Goal: Transaction & Acquisition: Purchase product/service

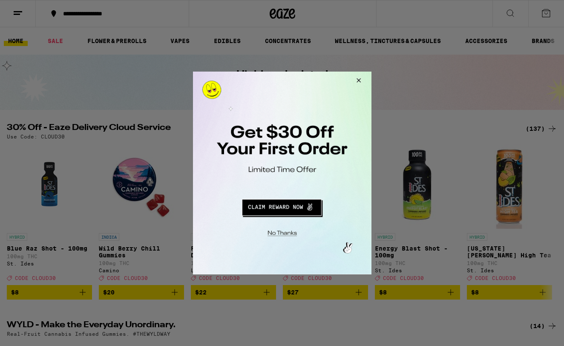
click at [283, 232] on button "Close Modal" at bounding box center [280, 231] width 173 height 13
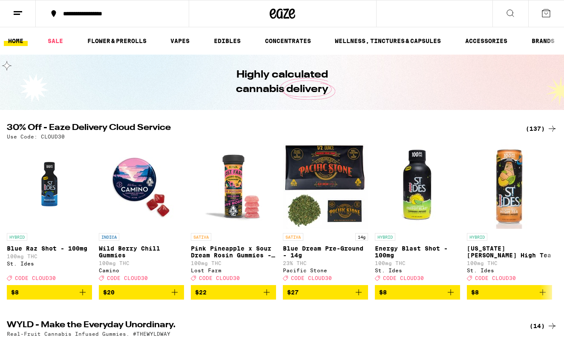
click at [513, 13] on icon at bounding box center [510, 13] width 10 height 10
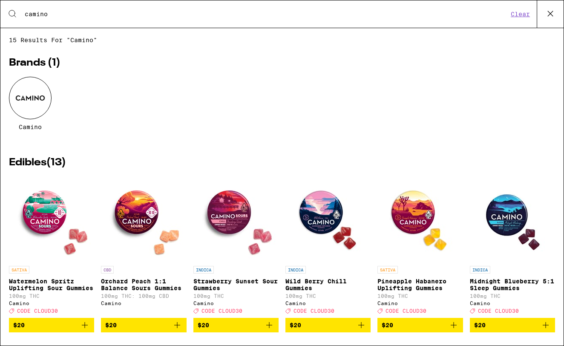
type input "camino"
click at [134, 197] on img "Open page for Orchard Peach 1:1 Balance Sours Gummies from Camino" at bounding box center [143, 218] width 85 height 85
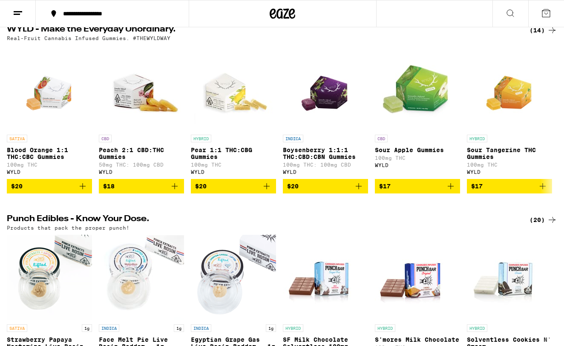
scroll to position [300, 0]
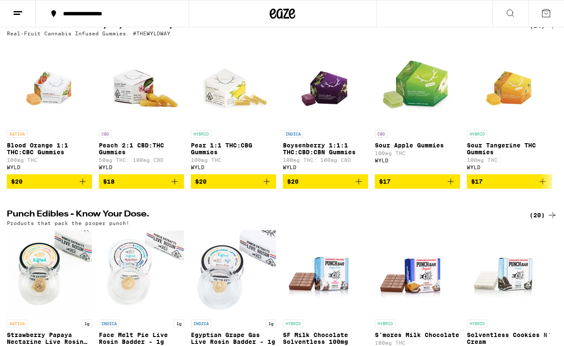
click at [537, 31] on div "(14)" at bounding box center [543, 25] width 28 height 10
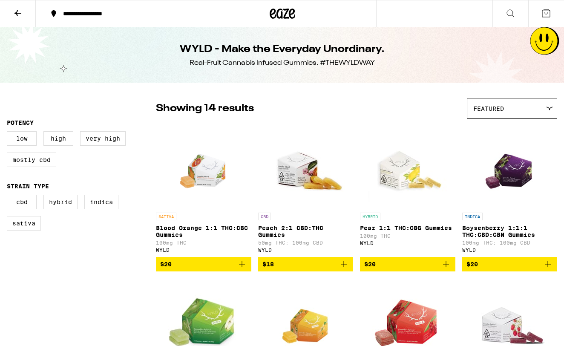
click at [509, 14] on icon at bounding box center [510, 13] width 10 height 10
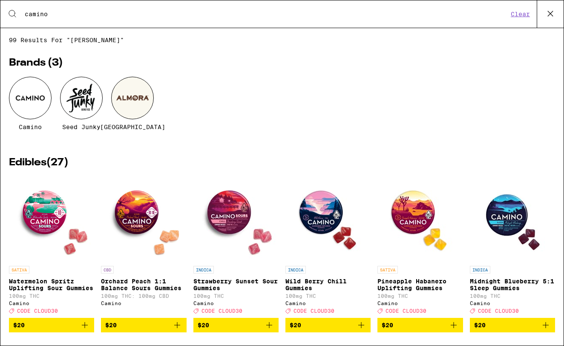
type input "camino"
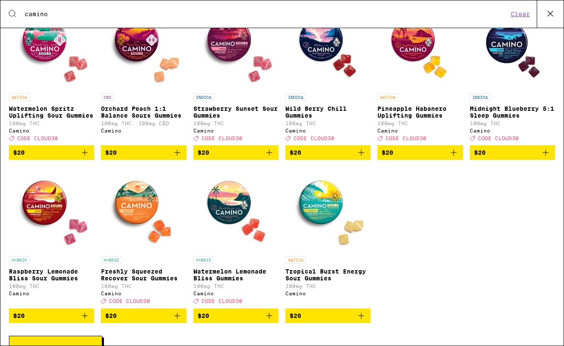
scroll to position [168, 0]
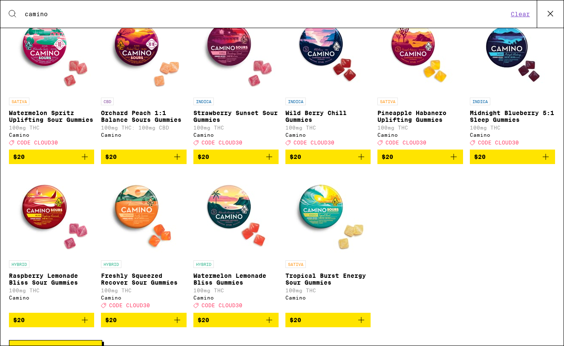
click at [237, 41] on img "Open page for Strawberry Sunset Sour Gummies from Camino" at bounding box center [235, 50] width 85 height 85
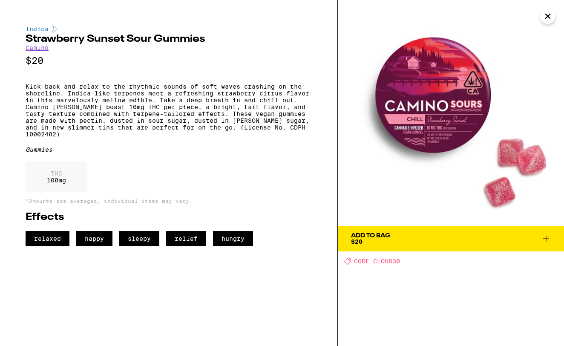
click at [47, 14] on div "Indica Strawberry Sunset Sour Gummies Camino $20 Kick back and relax to the rhy…" at bounding box center [169, 173] width 338 height 346
click at [549, 15] on icon "Close" at bounding box center [547, 16] width 4 height 4
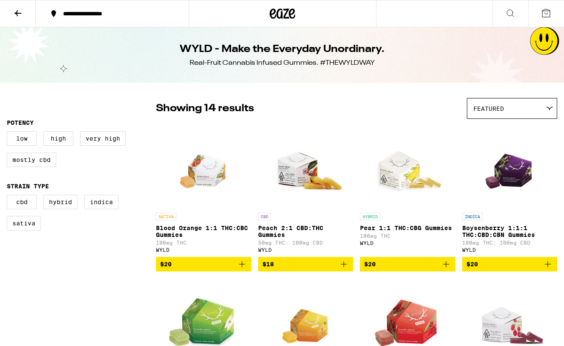
click at [273, 25] on div at bounding box center [282, 13] width 187 height 27
click at [273, 19] on icon at bounding box center [282, 13] width 26 height 15
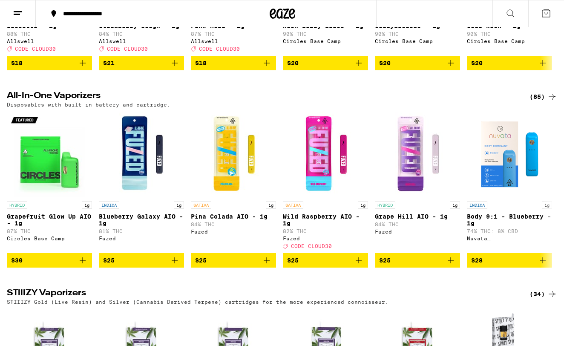
scroll to position [1186, 0]
click at [538, 102] on div "(85)" at bounding box center [543, 97] width 28 height 10
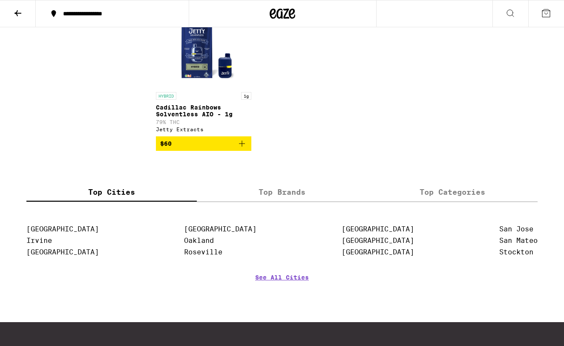
scroll to position [3385, 0]
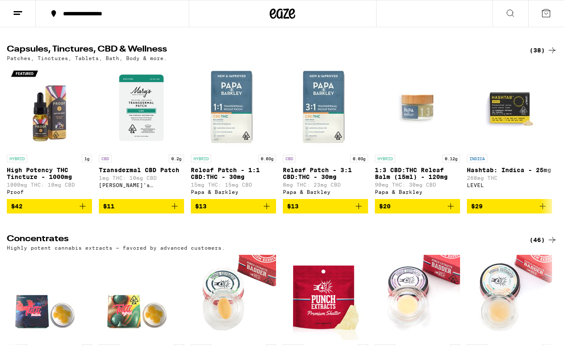
scroll to position [3174, 0]
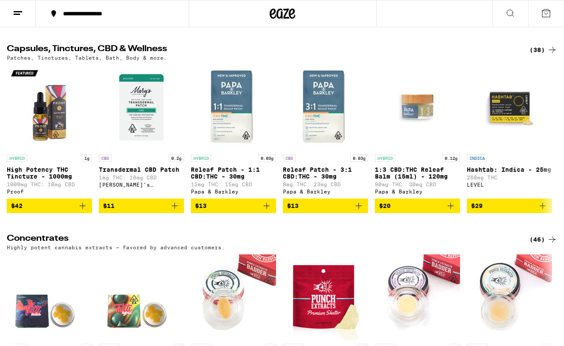
click at [538, 55] on div "(38)" at bounding box center [543, 50] width 28 height 10
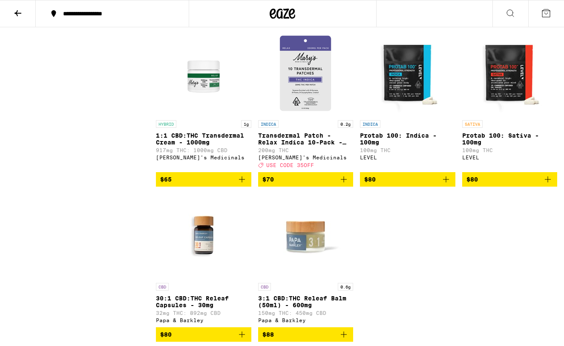
scroll to position [1352, 0]
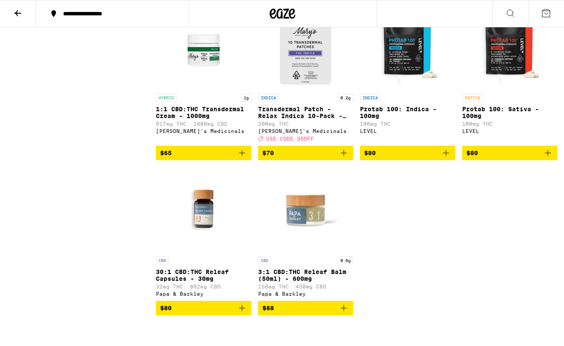
click at [283, 5] on div at bounding box center [282, 13] width 187 height 27
click at [282, 7] on icon at bounding box center [282, 13] width 26 height 15
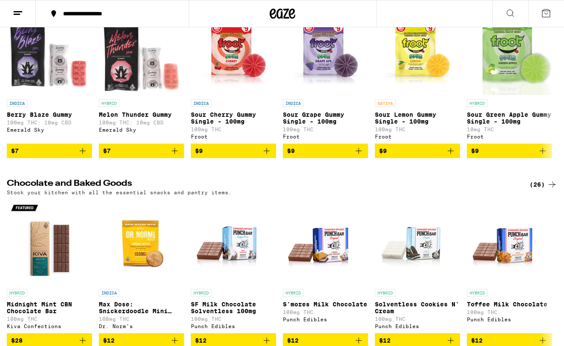
scroll to position [2519, 0]
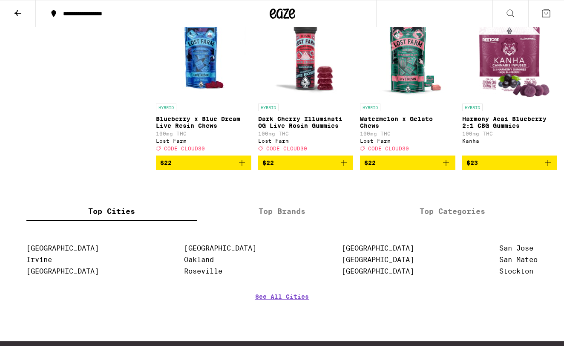
scroll to position [4049, 0]
